Goal: Find specific page/section: Find specific page/section

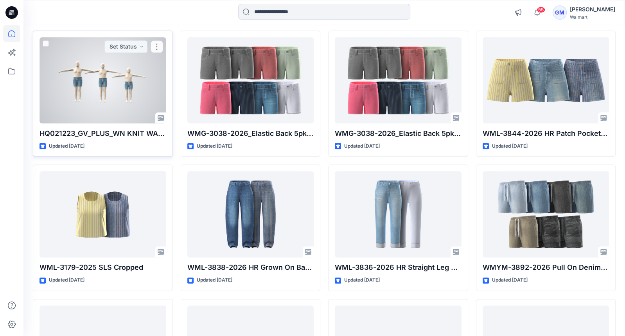
scroll to position [879, 0]
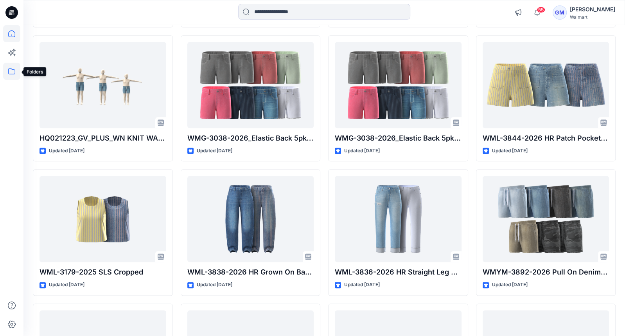
click at [16, 68] on icon at bounding box center [11, 71] width 17 height 17
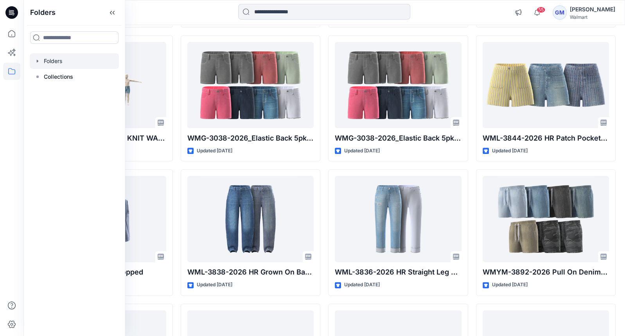
click at [63, 61] on div at bounding box center [74, 61] width 89 height 16
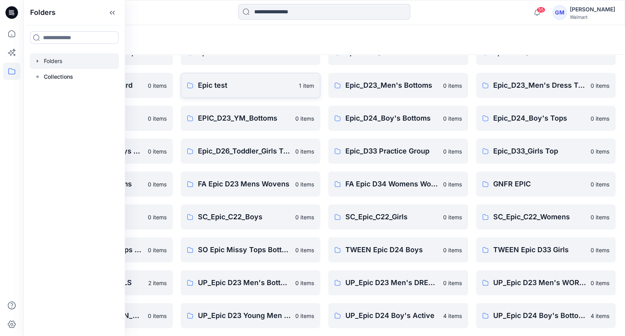
scroll to position [68, 0]
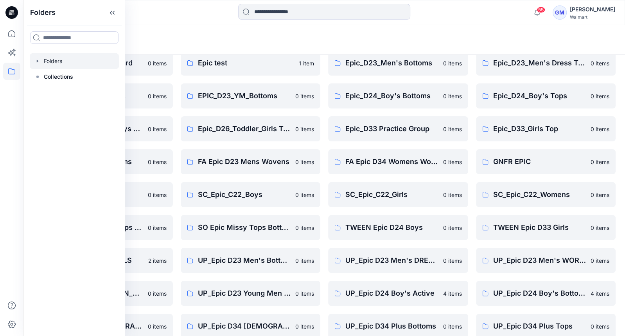
click at [316, 42] on div "Folders" at bounding box center [294, 39] width 522 height 11
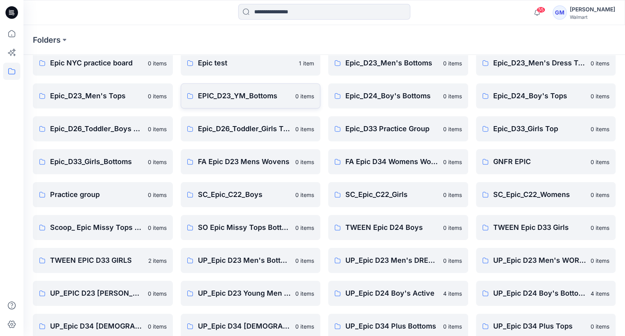
scroll to position [179, 0]
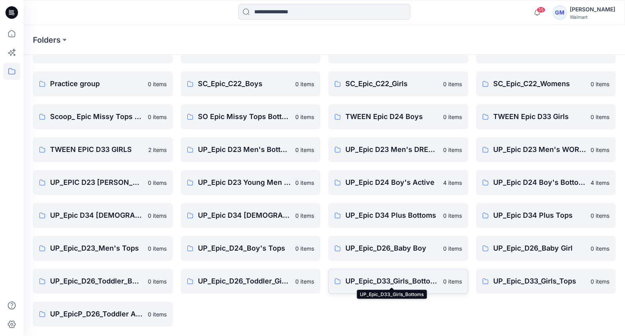
click at [389, 279] on p "UP_Epic_D33_Girls_Bottoms" at bounding box center [391, 280] width 93 height 11
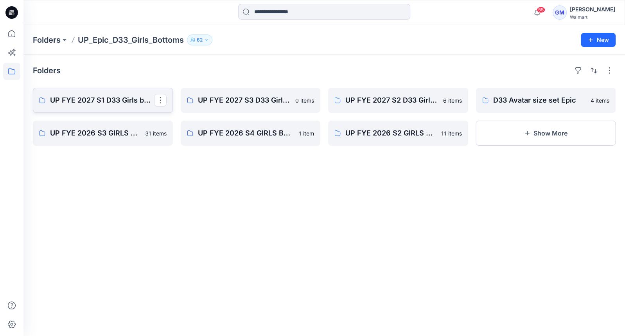
click at [121, 100] on p "UP FYE 2027 S1 D33 Girls bottoms Epic" at bounding box center [102, 100] width 104 height 11
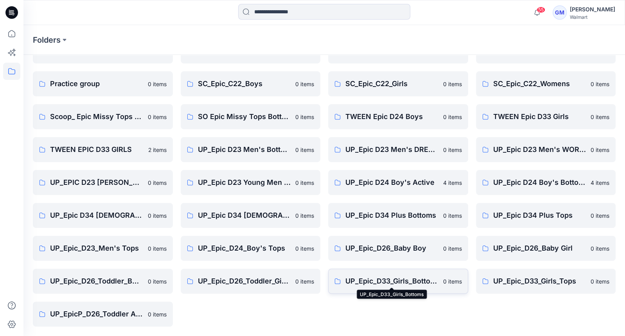
click at [373, 277] on p "UP_Epic_D33_Girls_Bottoms" at bounding box center [391, 280] width 93 height 11
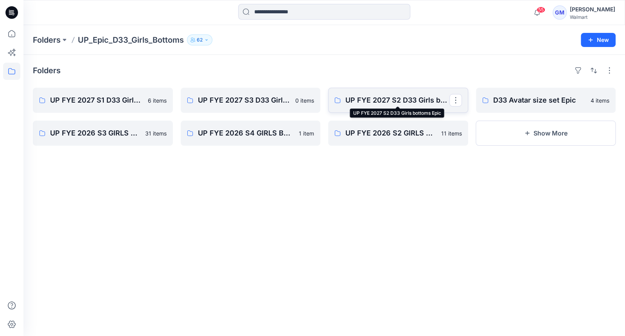
click at [370, 99] on p "UP FYE 2027 S2 D33 Girls bottoms Epic" at bounding box center [397, 100] width 104 height 11
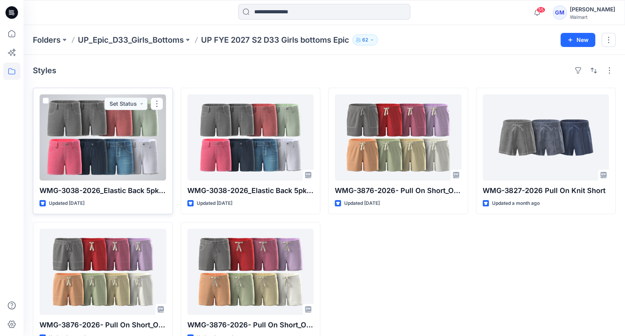
click at [112, 141] on div at bounding box center [103, 137] width 127 height 86
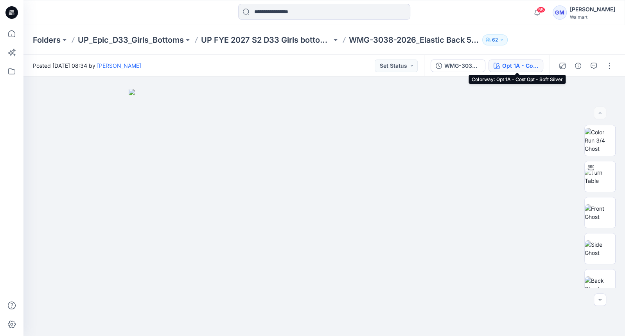
click at [519, 65] on div "Opt 1A - Cost Opt - Soft Silver" at bounding box center [520, 65] width 36 height 9
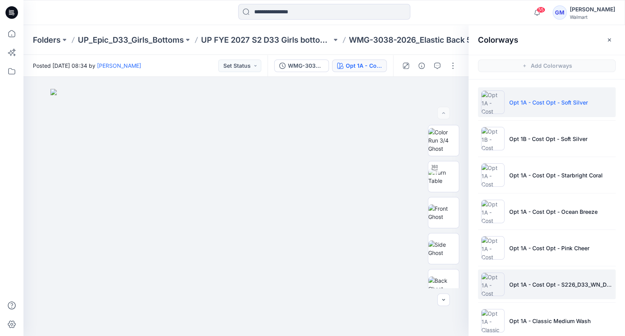
scroll to position [53, 0]
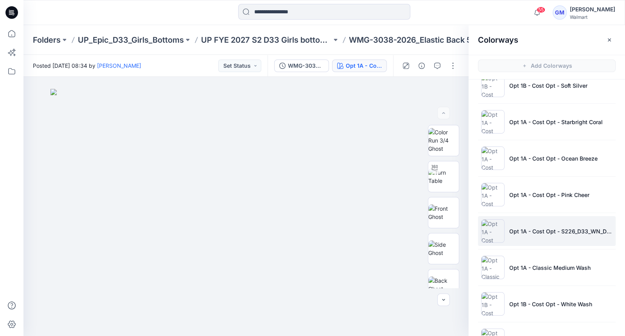
click at [528, 234] on li "Opt 1A - Cost Opt - S226_D33_WN_Denim Stripe_Dark Wash_G2876B" at bounding box center [547, 231] width 138 height 30
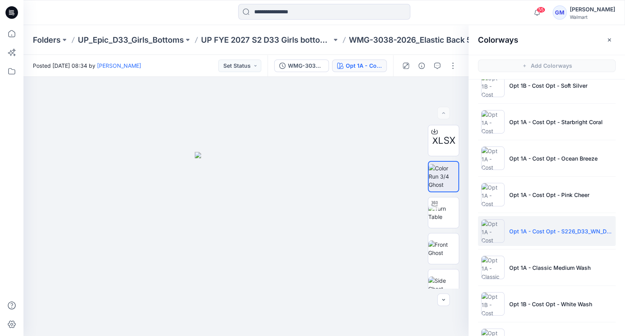
scroll to position [83, 0]
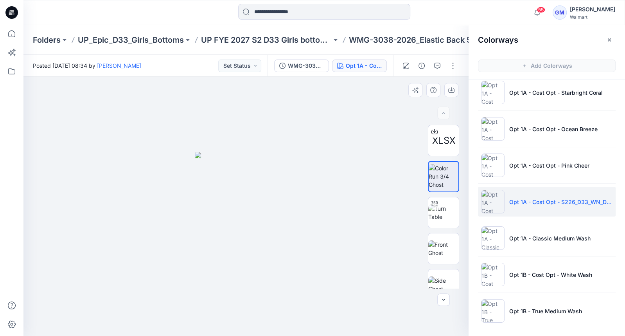
click at [256, 214] on img at bounding box center [246, 244] width 103 height 184
click at [451, 87] on icon "button" at bounding box center [451, 90] width 6 height 6
